Goal: Task Accomplishment & Management: Manage account settings

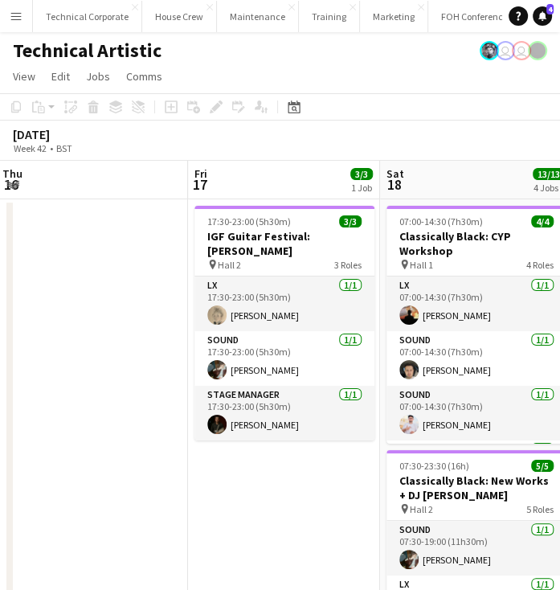
scroll to position [0, 387]
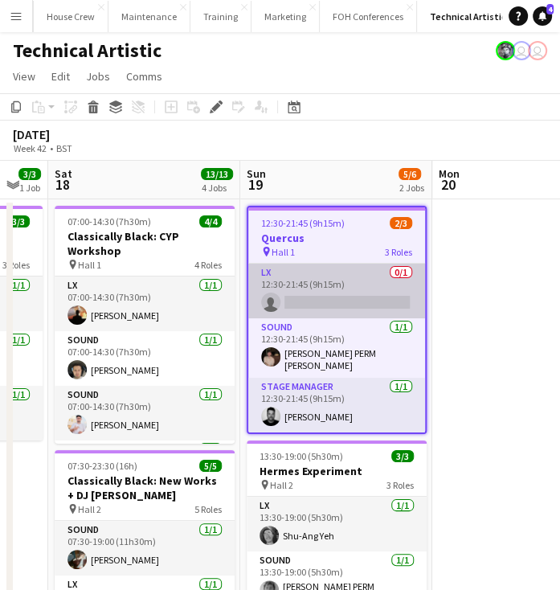
click at [334, 274] on app-card-role "LX 0/1 12:30-21:45 (9h15m) single-neutral-actions" at bounding box center [336, 291] width 177 height 55
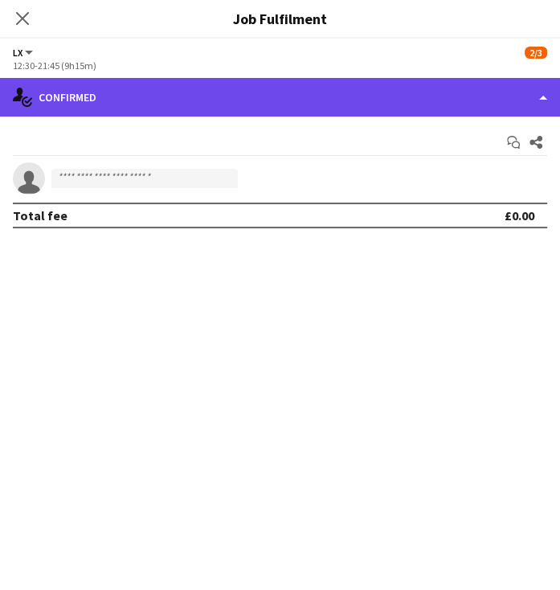
click at [306, 98] on div "single-neutral-actions-check-2 Confirmed" at bounding box center [280, 97] width 560 height 39
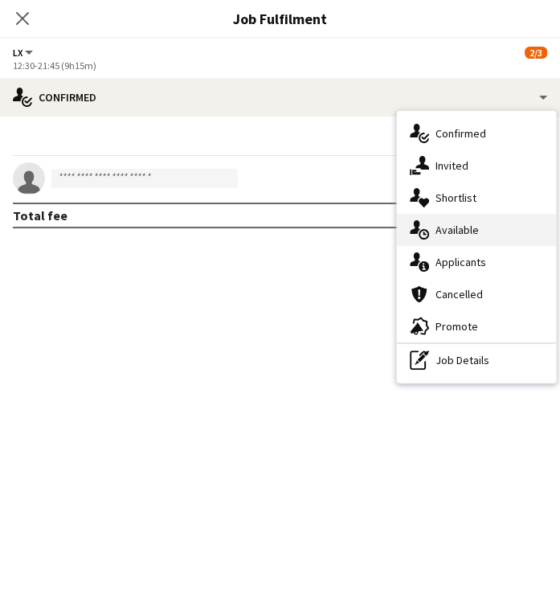
click at [451, 231] on span "Available" at bounding box center [456, 230] width 43 height 14
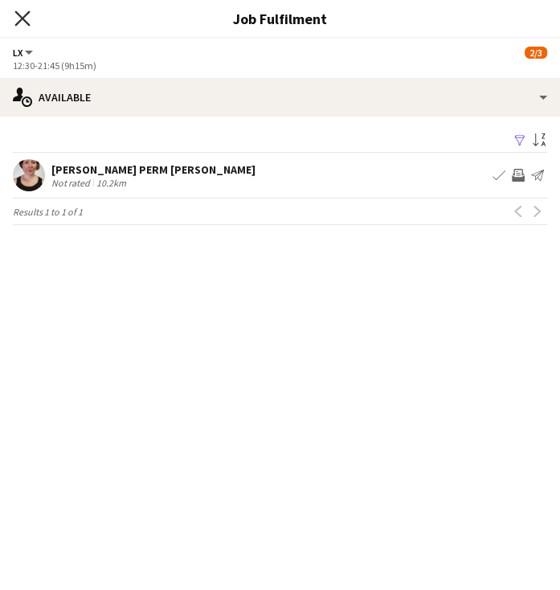
click at [17, 18] on icon "Close pop-in" at bounding box center [21, 17] width 15 height 15
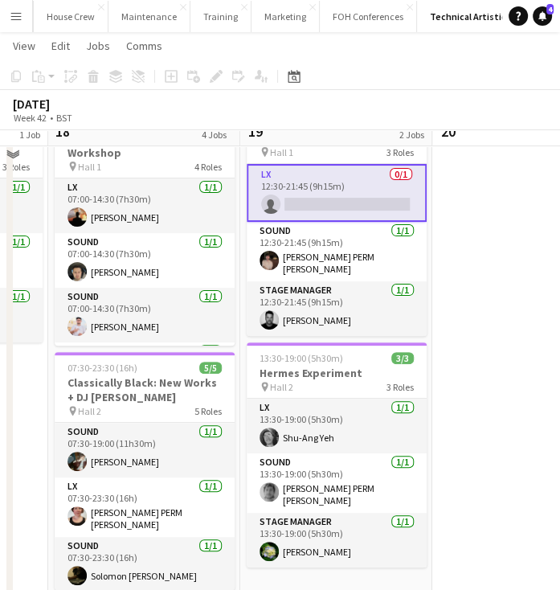
scroll to position [99, 0]
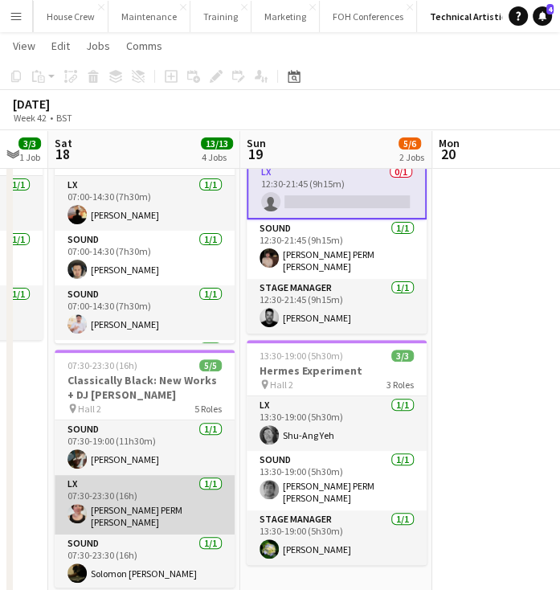
click at [153, 491] on app-card-role "LX 1/1 07:30-23:30 (16h) Marie PERM Kearney" at bounding box center [145, 504] width 180 height 59
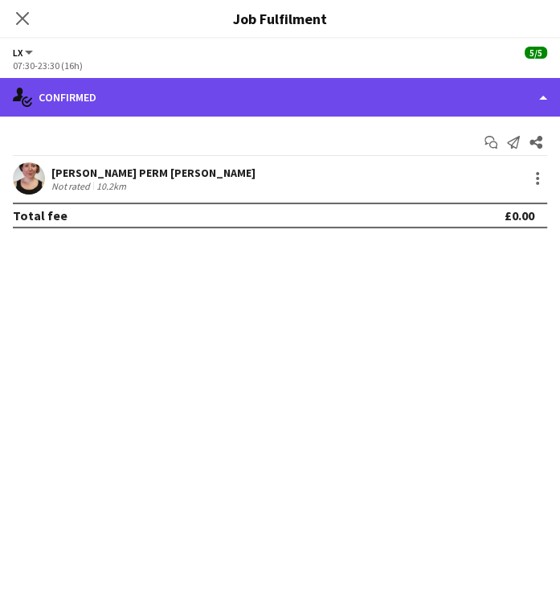
click at [239, 97] on div "single-neutral-actions-check-2 Confirmed" at bounding box center [280, 97] width 560 height 39
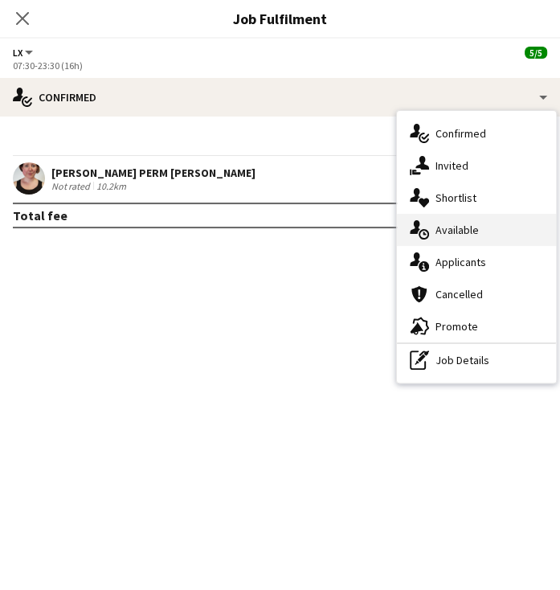
click at [483, 232] on div "single-neutral-actions-upload Available" at bounding box center [476, 230] width 159 height 32
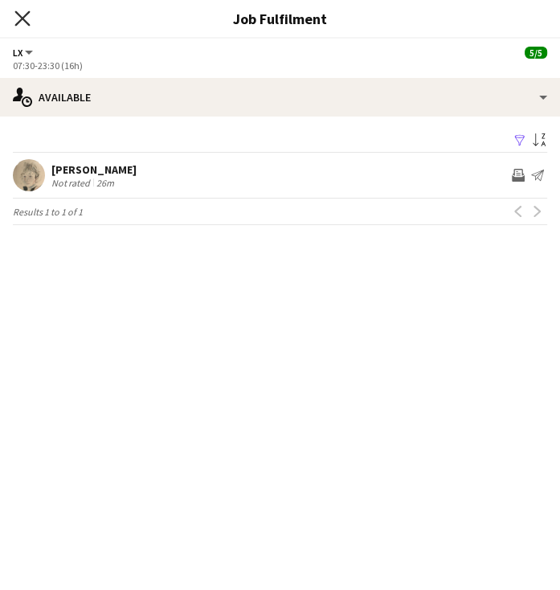
click at [20, 14] on icon "Close pop-in" at bounding box center [21, 17] width 15 height 15
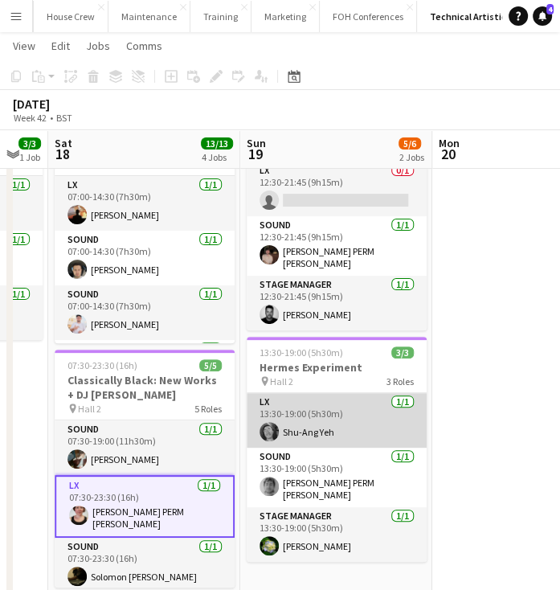
click at [371, 433] on app-card-role "LX 1/1 13:30-19:00 (5h30m) Shu-Ang Yeh" at bounding box center [337, 420] width 180 height 55
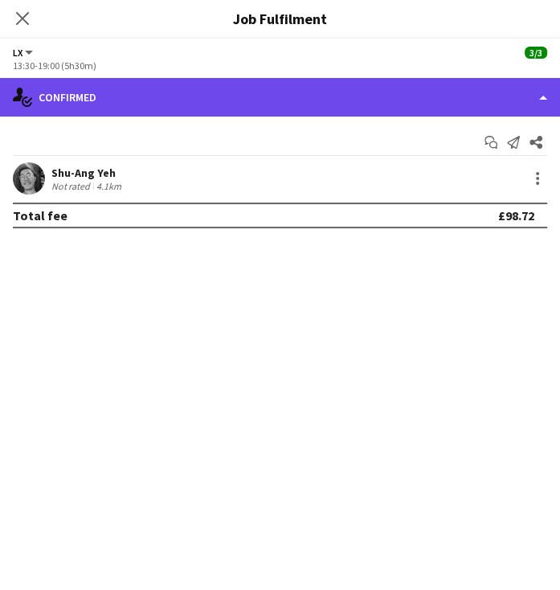
click at [280, 112] on div "single-neutral-actions-check-2 Confirmed" at bounding box center [280, 97] width 560 height 39
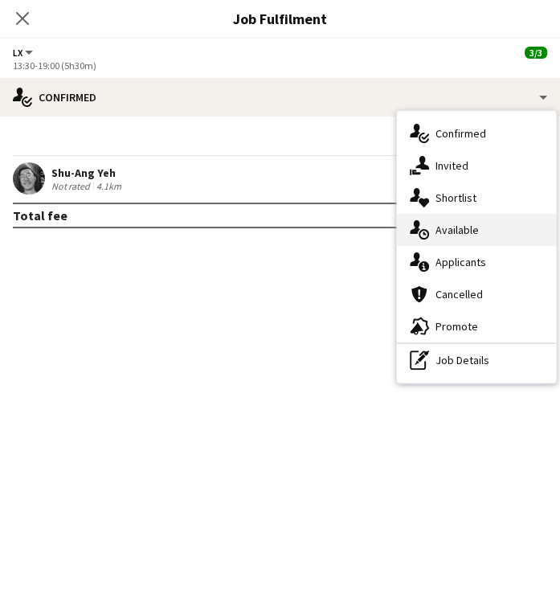
click at [461, 231] on span "Available" at bounding box center [456, 230] width 43 height 14
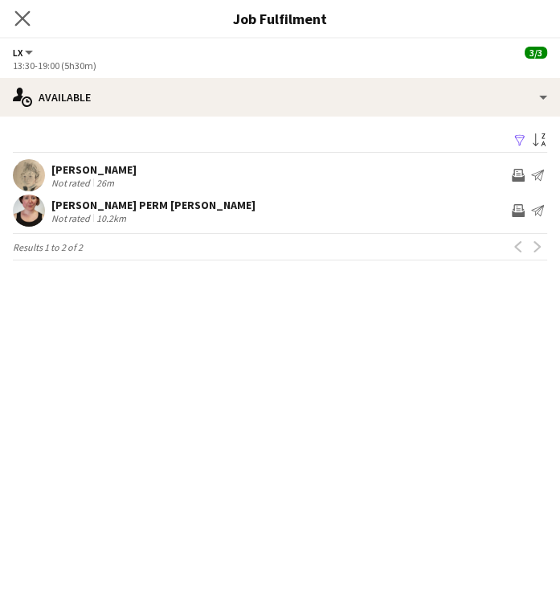
click at [12, 14] on app-icon "Close pop-in" at bounding box center [22, 18] width 23 height 23
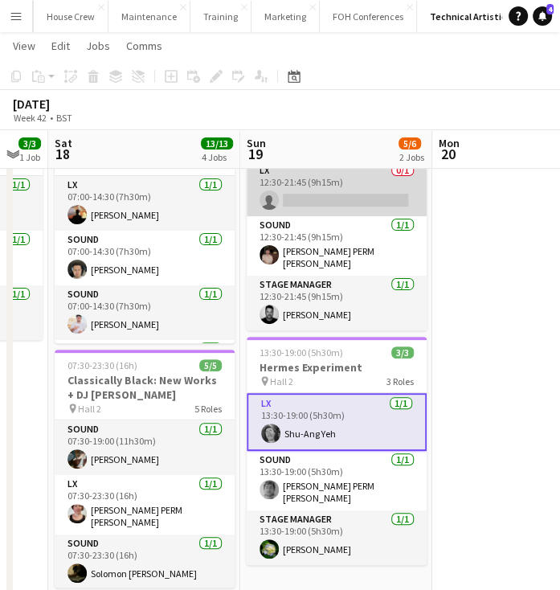
click at [317, 201] on app-card-role "LX 0/1 12:30-21:45 (9h15m) single-neutral-actions" at bounding box center [337, 188] width 180 height 55
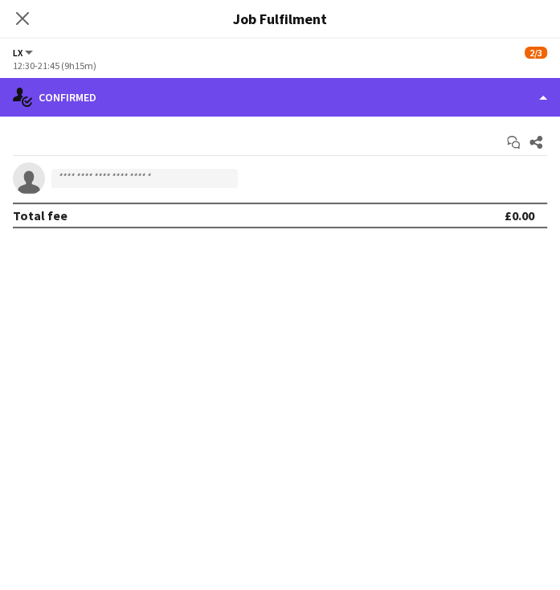
click at [269, 103] on div "single-neutral-actions-check-2 Confirmed" at bounding box center [280, 97] width 560 height 39
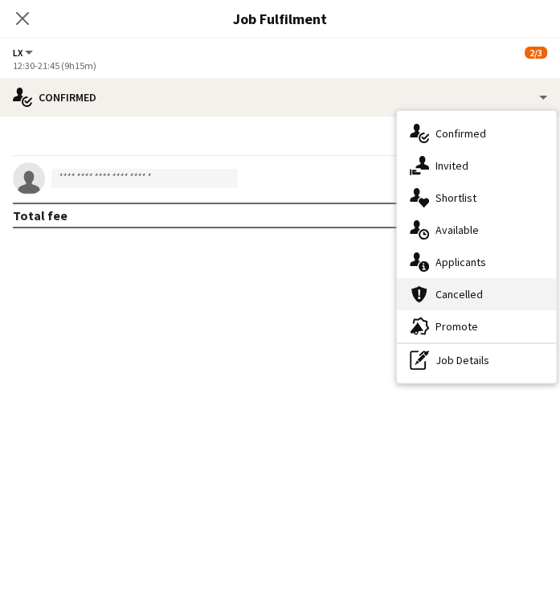
click at [450, 294] on span "Cancelled" at bounding box center [458, 294] width 47 height 14
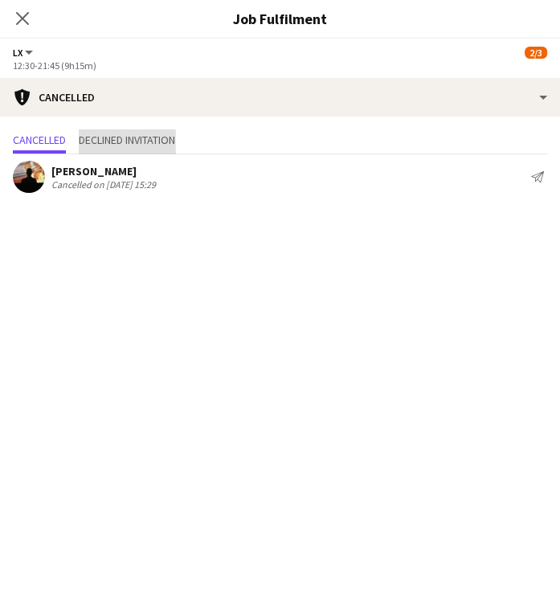
click at [129, 145] on span "Declined invitation" at bounding box center [127, 139] width 96 height 11
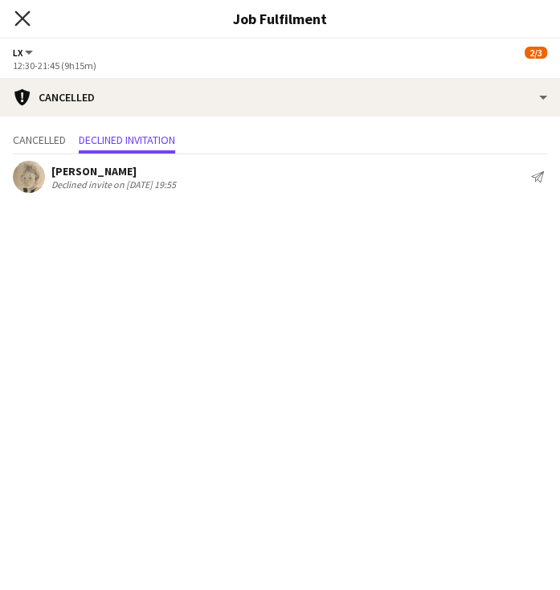
click at [23, 17] on icon at bounding box center [21, 17] width 15 height 15
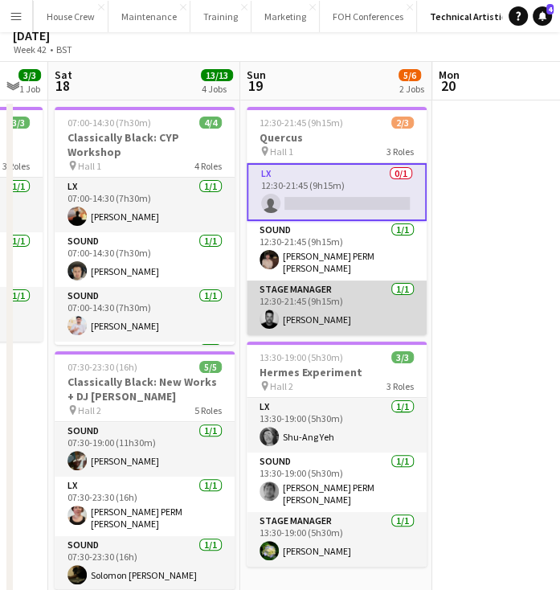
scroll to position [0, 0]
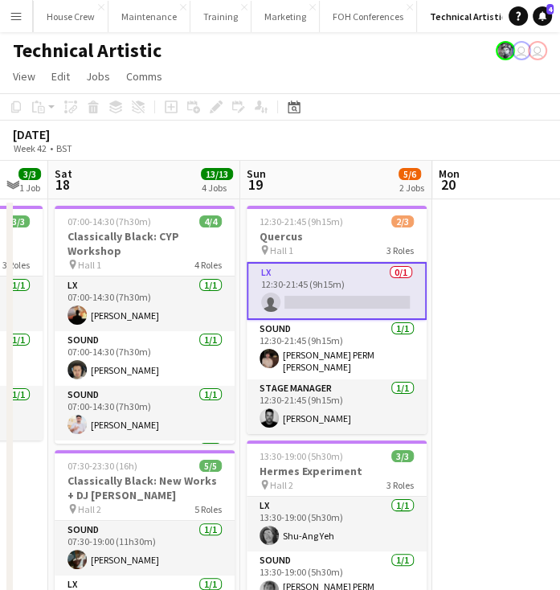
click at [325, 295] on app-card-role "LX 0/1 12:30-21:45 (9h15m) single-neutral-actions" at bounding box center [337, 291] width 180 height 58
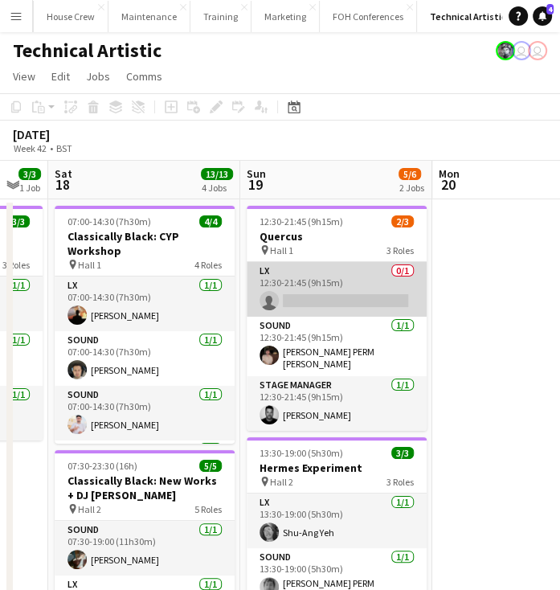
click at [325, 295] on app-card-role "LX 0/1 12:30-21:45 (9h15m) single-neutral-actions" at bounding box center [337, 289] width 180 height 55
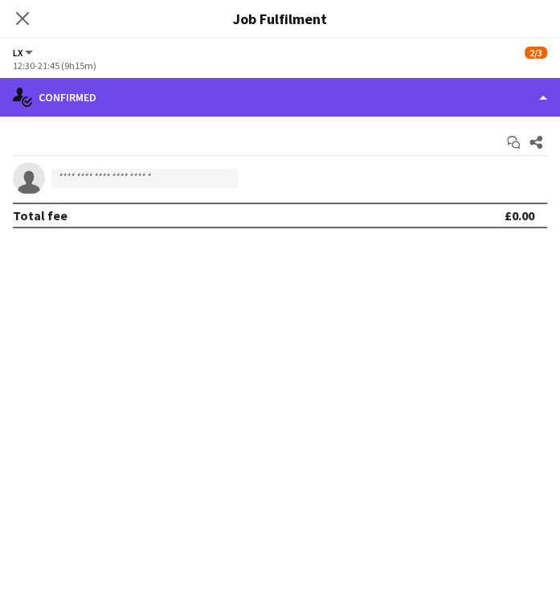
click at [311, 97] on div "single-neutral-actions-check-2 Confirmed" at bounding box center [280, 97] width 560 height 39
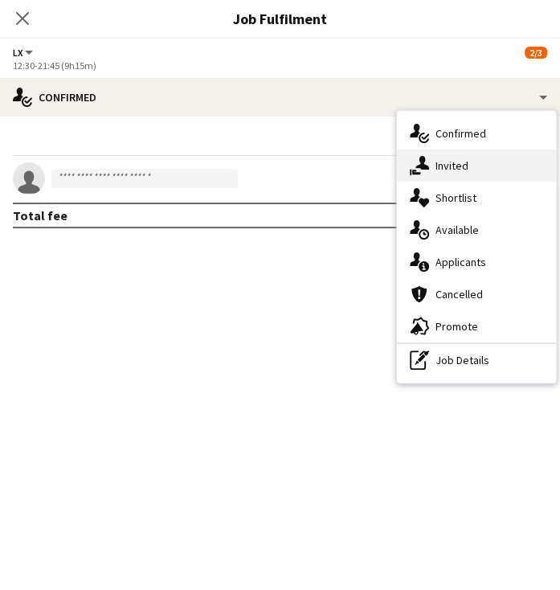
click at [473, 170] on div "single-neutral-actions-share-1 Invited" at bounding box center [476, 165] width 159 height 32
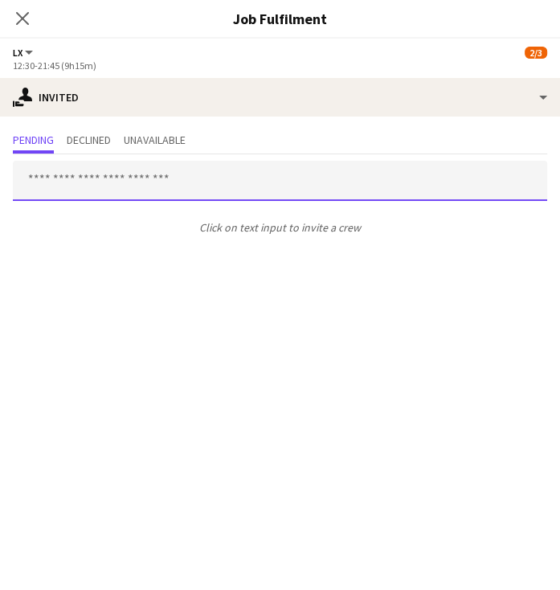
click at [149, 188] on input "text" at bounding box center [280, 181] width 534 height 40
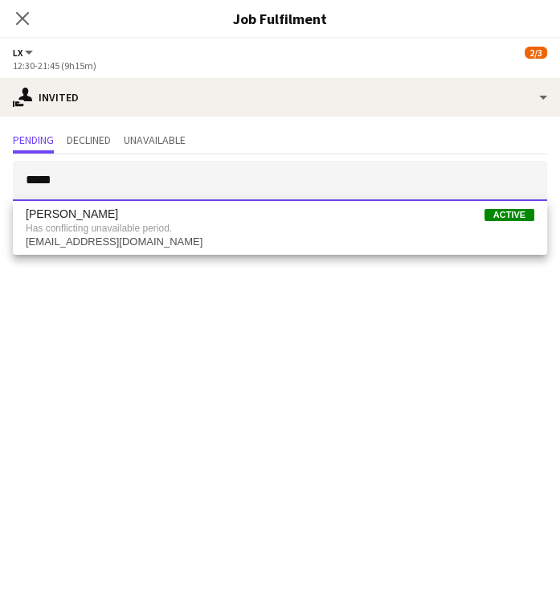
type input "*****"
click at [219, 321] on mat-expansion-panel "user-plus Invited Pending Declined Unavailable ***** Click on text input to inv…" at bounding box center [280, 353] width 560 height 473
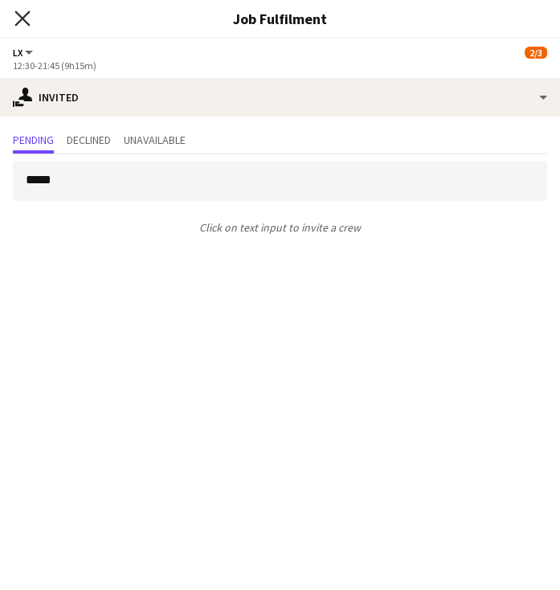
click at [24, 14] on icon "Close pop-in" at bounding box center [21, 17] width 15 height 15
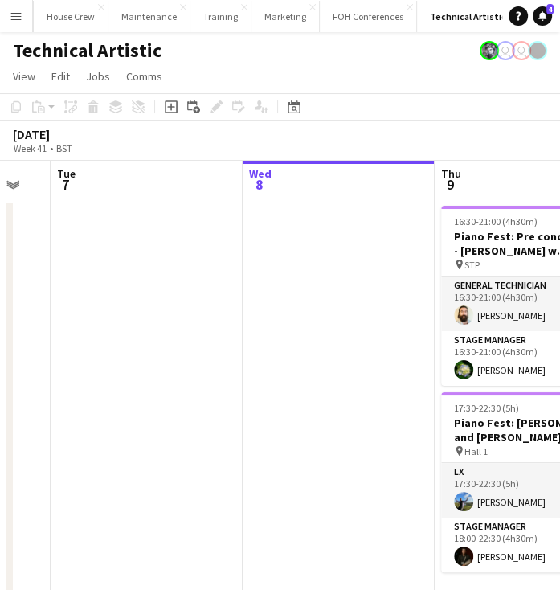
scroll to position [0, 440]
